Goal: Check status: Check status

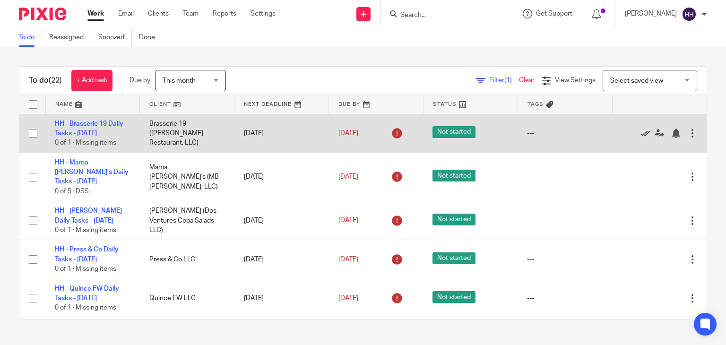
click at [641, 131] on icon at bounding box center [645, 133] width 9 height 9
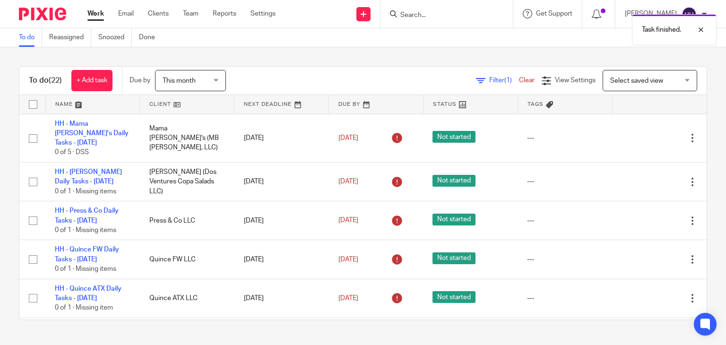
click at [641, 133] on icon at bounding box center [645, 137] width 9 height 9
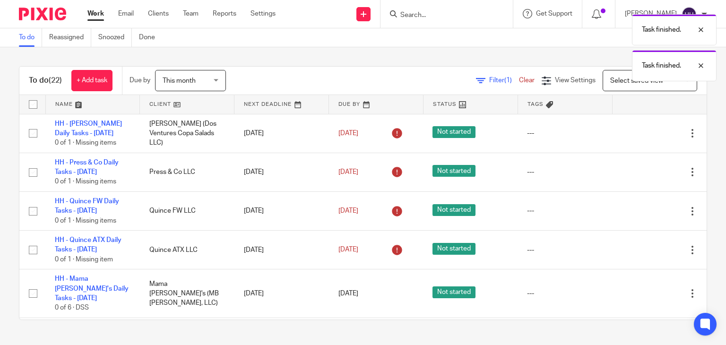
click at [641, 131] on icon at bounding box center [645, 133] width 9 height 9
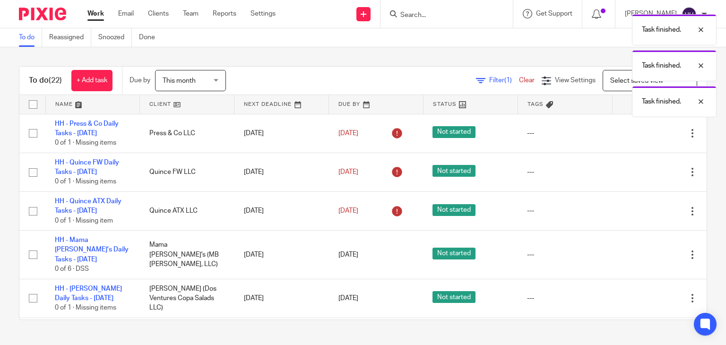
click at [641, 131] on icon at bounding box center [645, 133] width 9 height 9
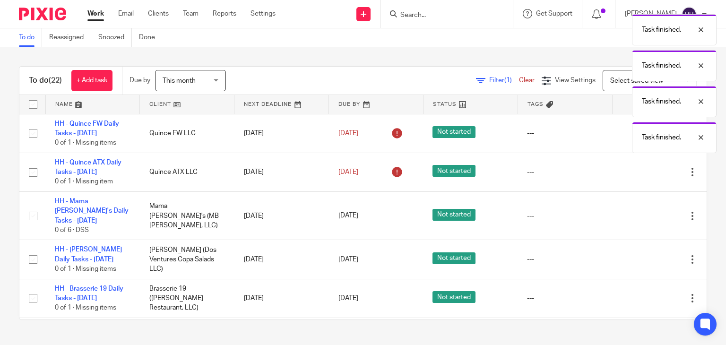
click at [622, 131] on div "Task finished. Task finished. Task finished. Task finished." at bounding box center [540, 81] width 354 height 144
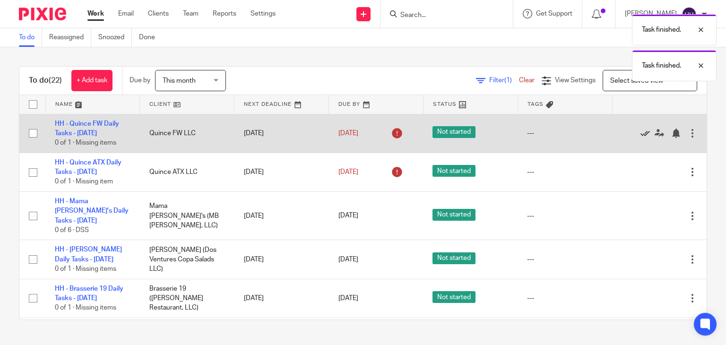
click at [641, 133] on icon at bounding box center [645, 133] width 9 height 9
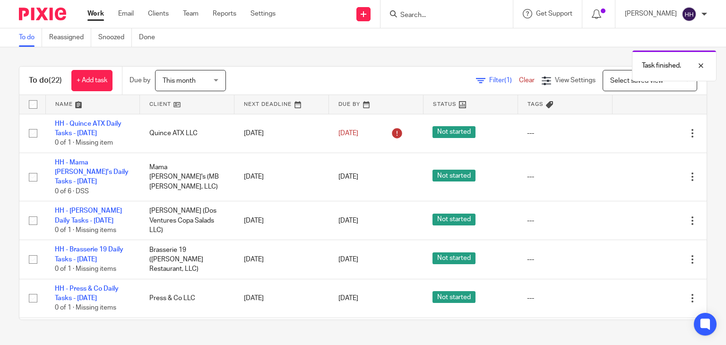
click at [641, 133] on icon at bounding box center [645, 133] width 9 height 9
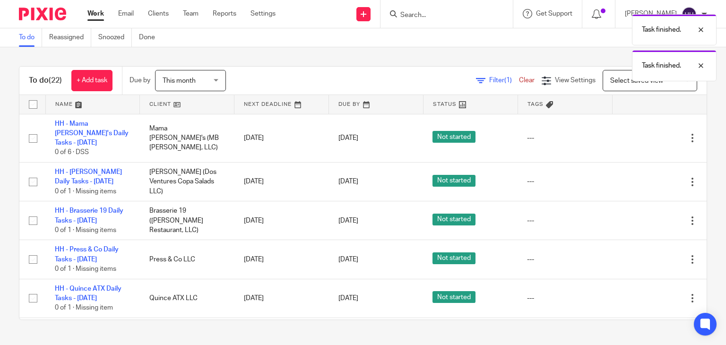
click at [641, 133] on icon at bounding box center [645, 137] width 9 height 9
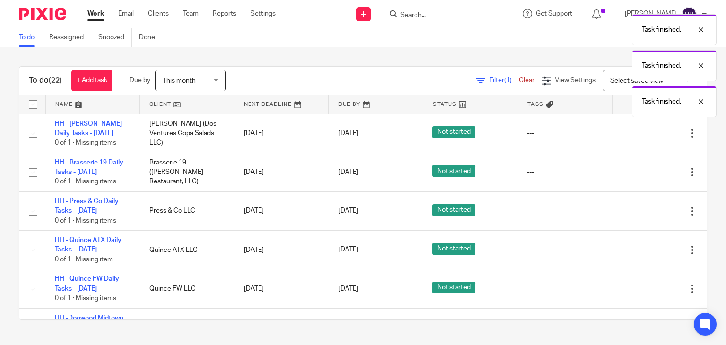
click at [641, 133] on icon at bounding box center [645, 133] width 9 height 9
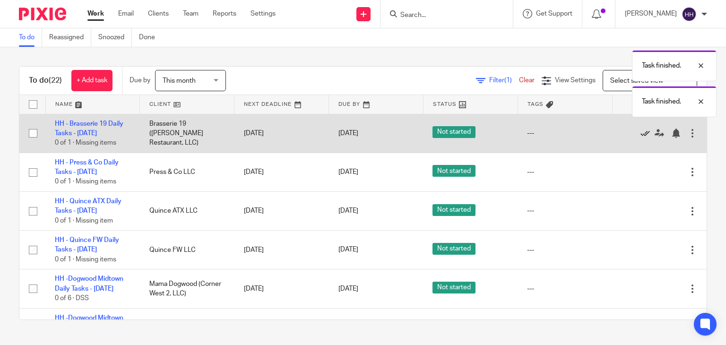
click at [641, 134] on icon at bounding box center [645, 133] width 9 height 9
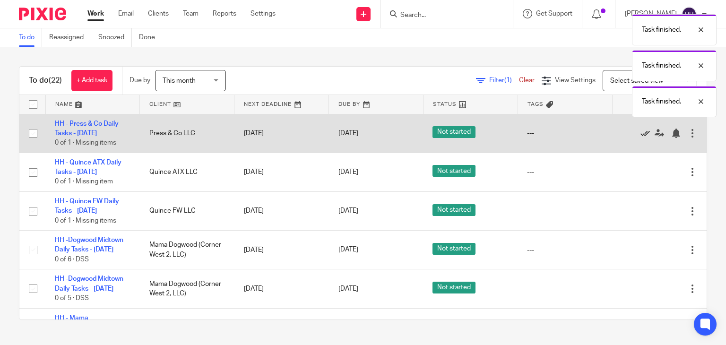
click at [641, 134] on icon at bounding box center [645, 133] width 9 height 9
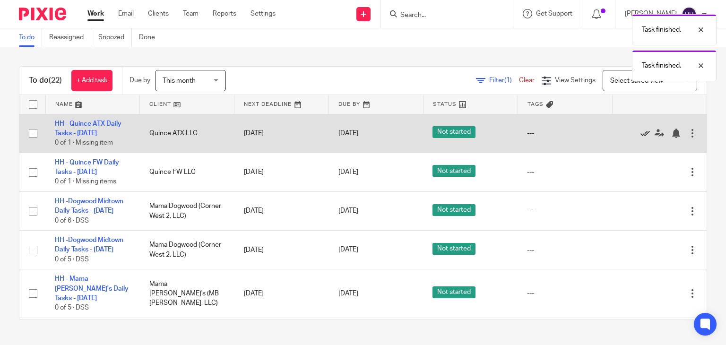
click at [641, 131] on icon at bounding box center [645, 133] width 9 height 9
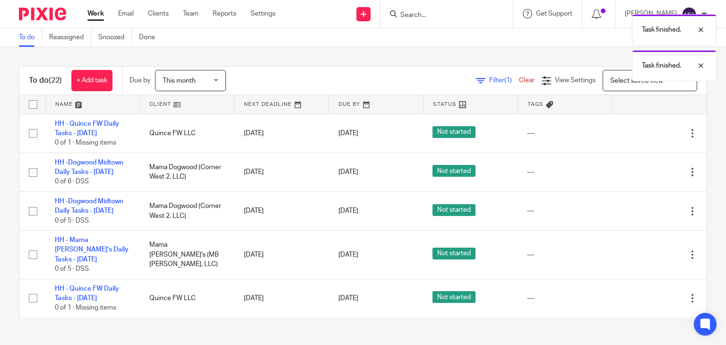
click at [641, 131] on icon at bounding box center [645, 133] width 9 height 9
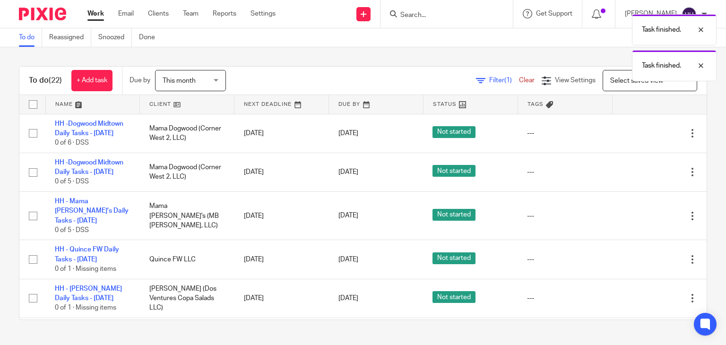
click at [641, 131] on icon at bounding box center [645, 133] width 9 height 9
